Goal: Information Seeking & Learning: Understand process/instructions

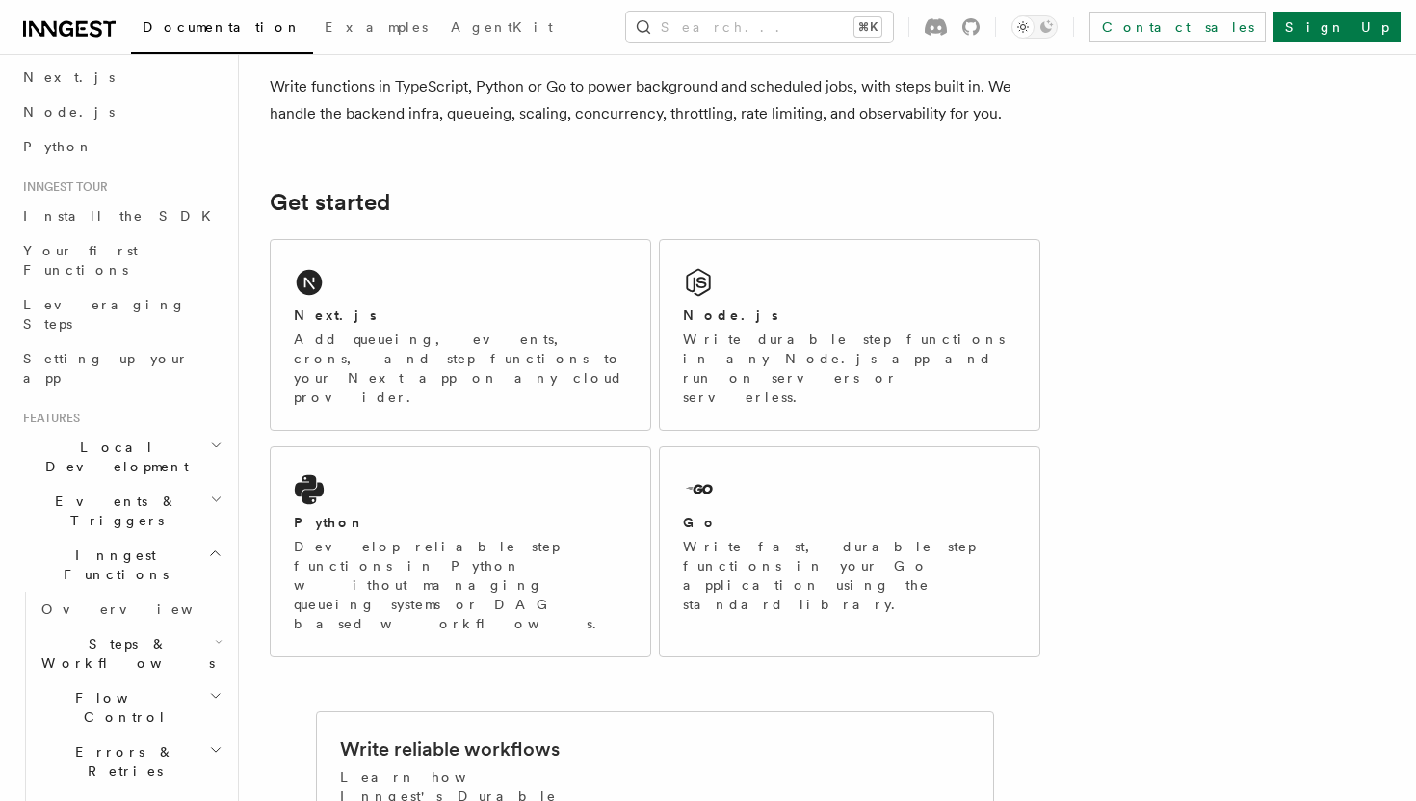
scroll to position [83, 0]
click at [143, 630] on span "Steps & Workflows" at bounding box center [124, 649] width 181 height 39
click at [146, 721] on span "Function steps" at bounding box center [134, 728] width 148 height 15
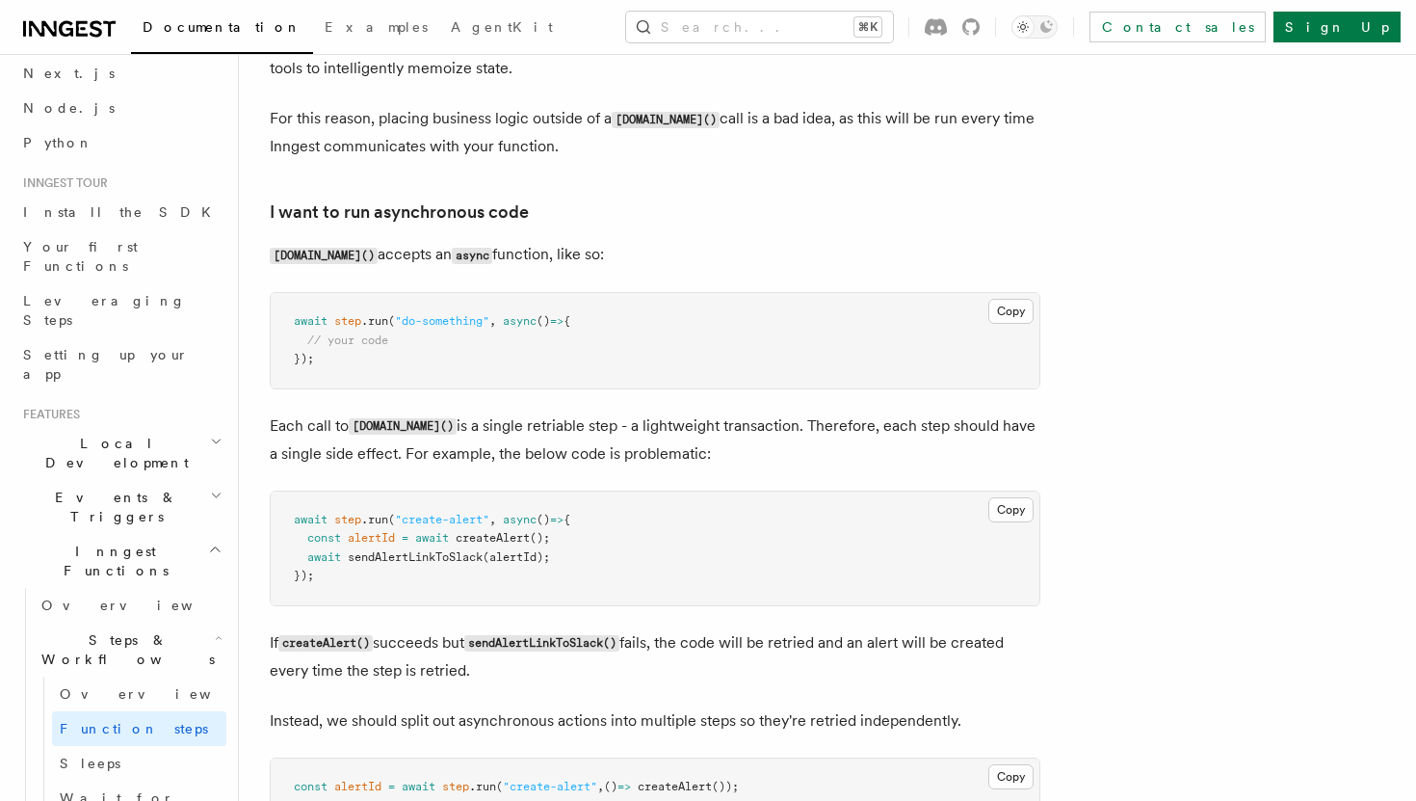
scroll to position [4251, 0]
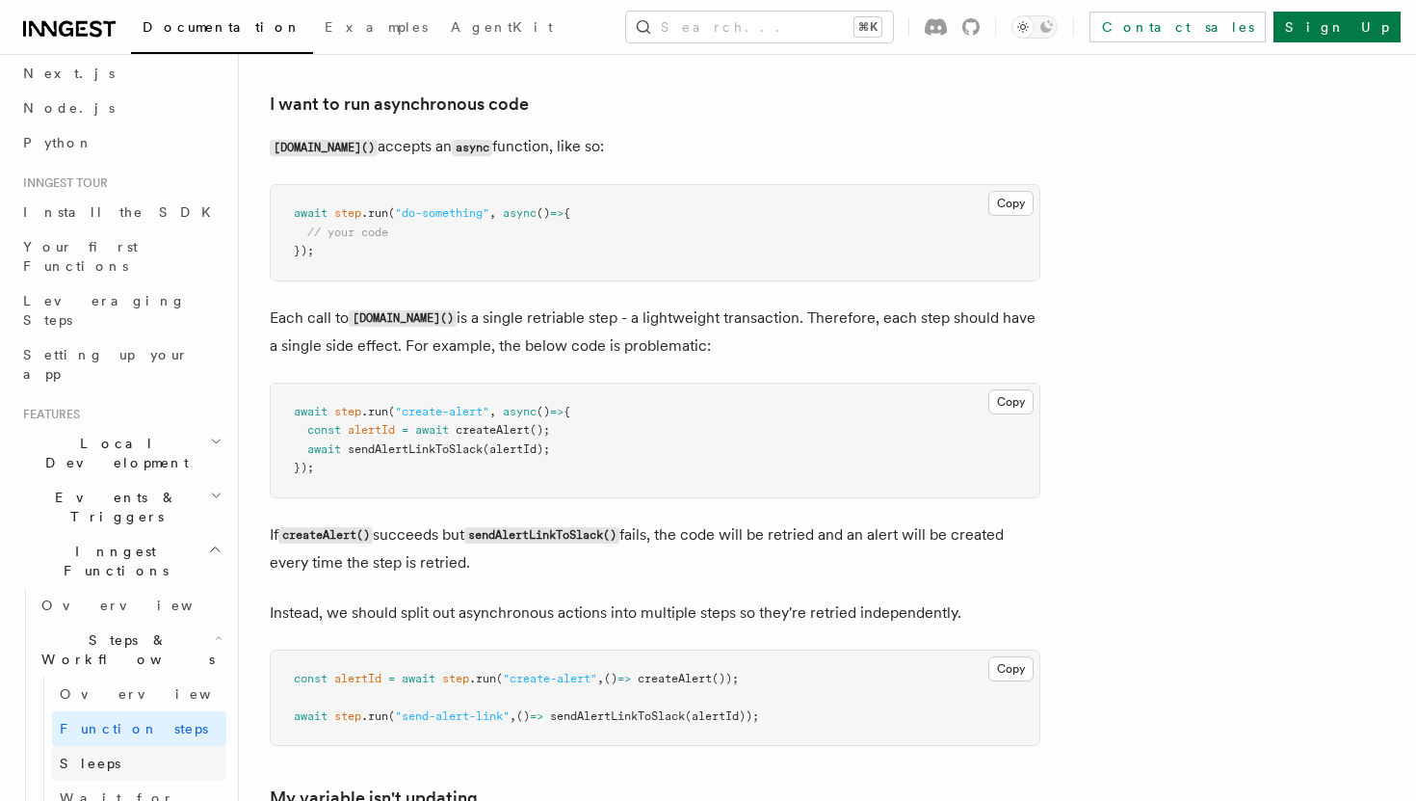
click at [82, 755] on span "Sleeps" at bounding box center [90, 762] width 61 height 15
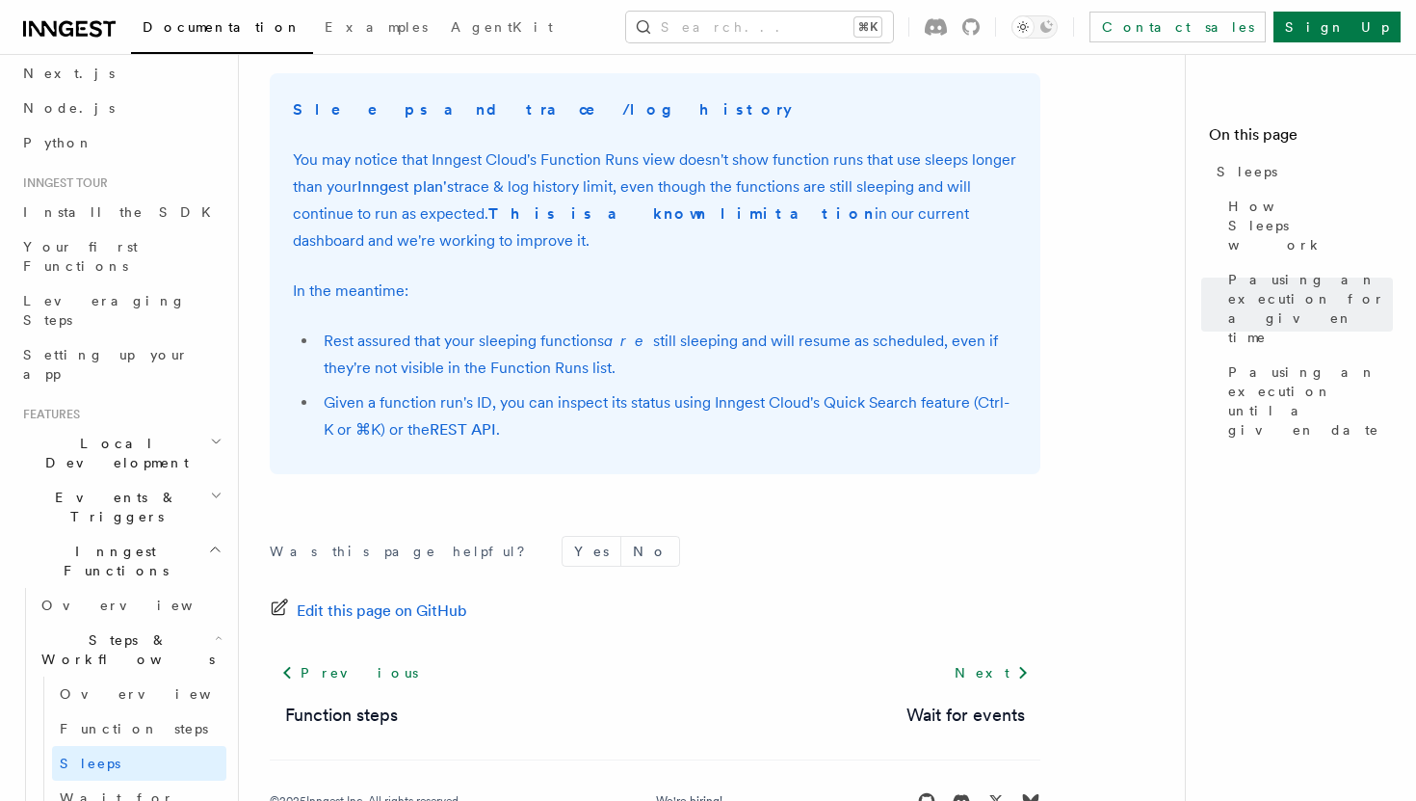
scroll to position [1540, 0]
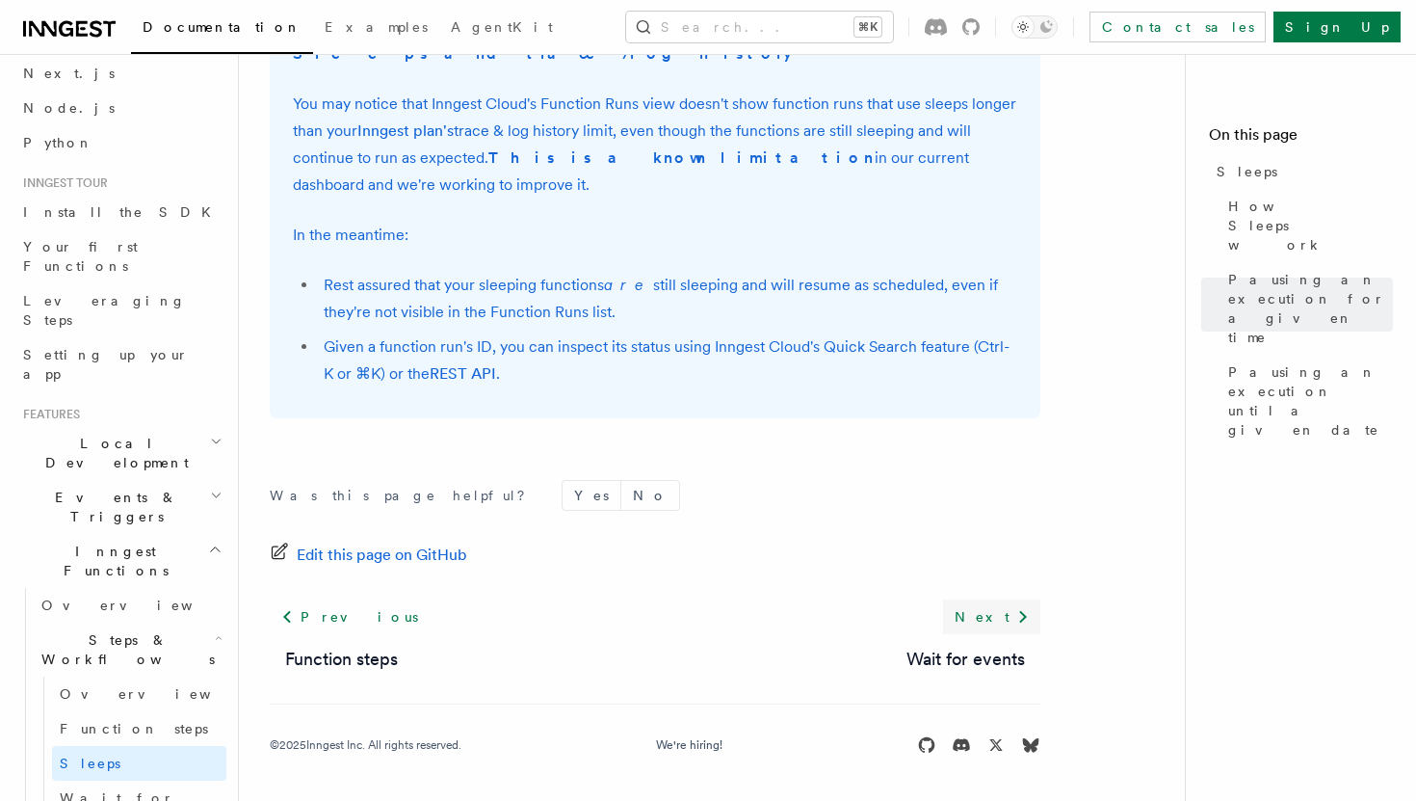
click at [1007, 626] on link "Next" at bounding box center [991, 616] width 97 height 35
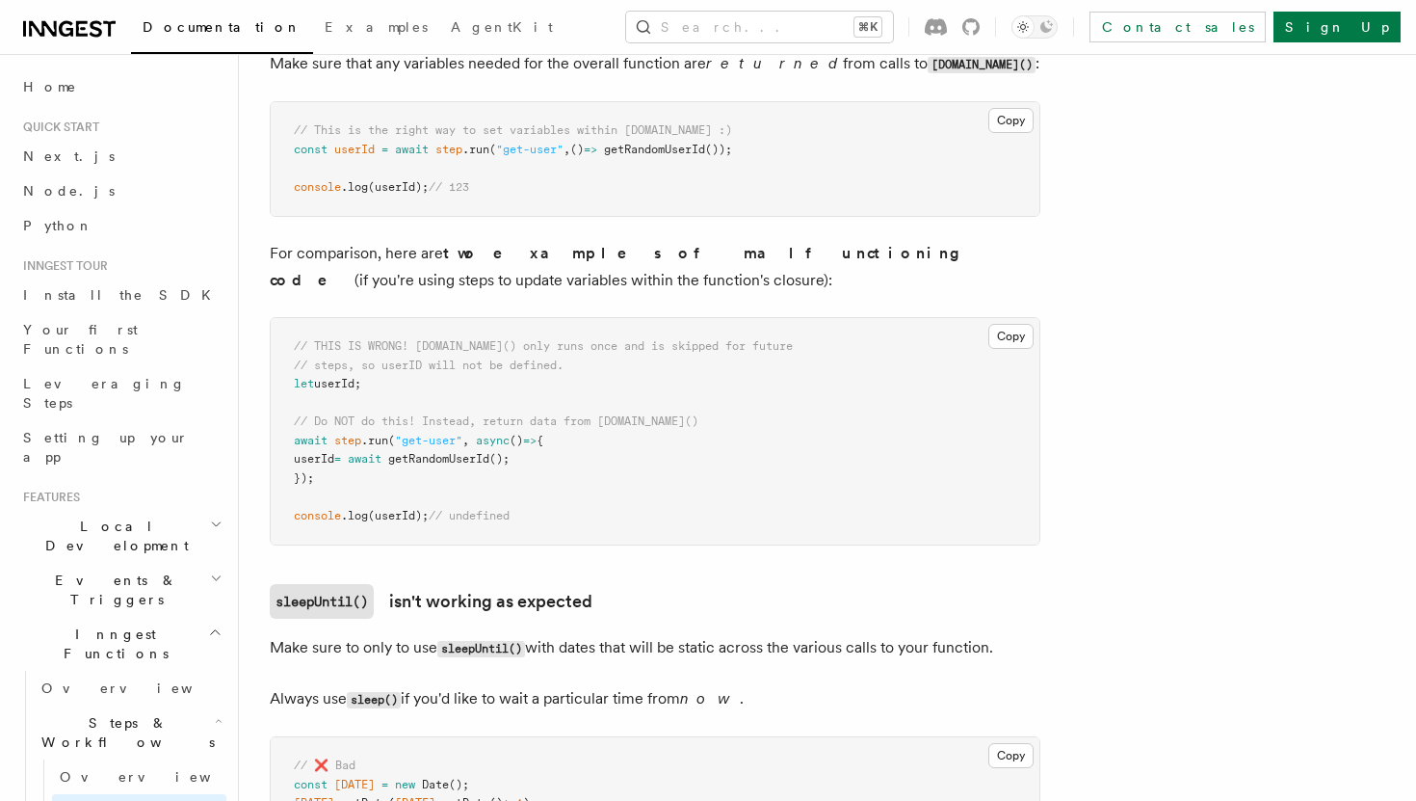
scroll to position [139, 0]
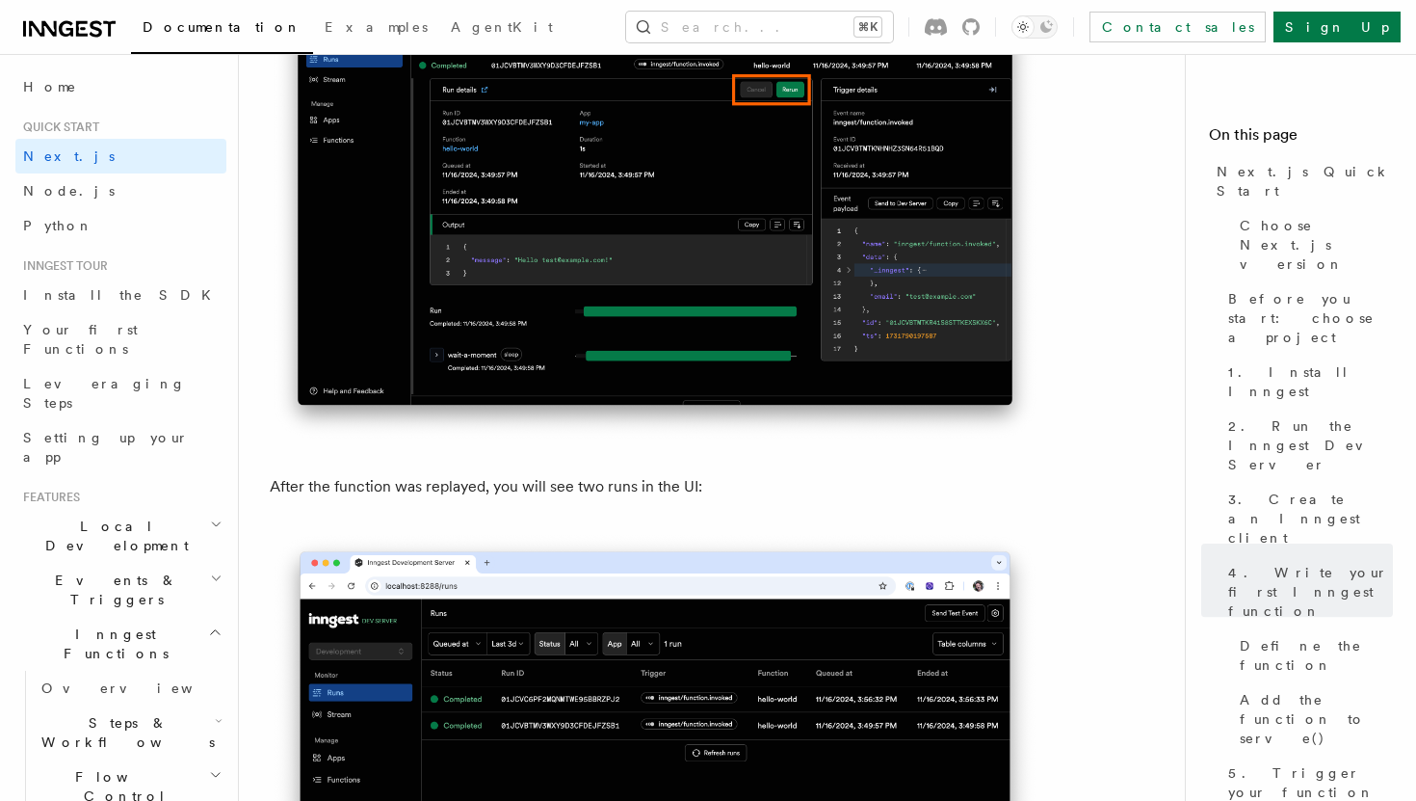
scroll to position [8524, 0]
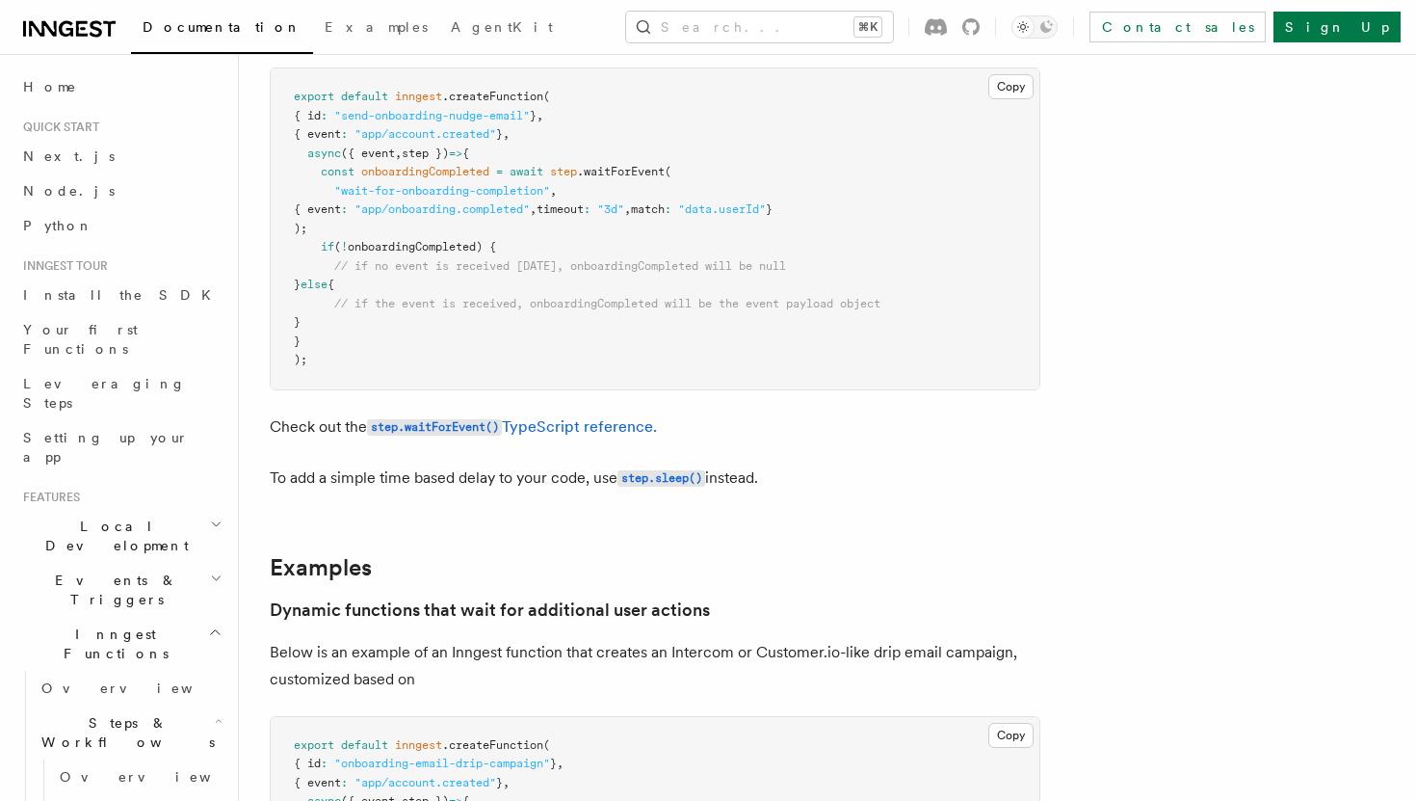
scroll to position [388, 0]
